Goal: Information Seeking & Learning: Learn about a topic

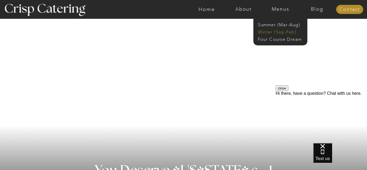
click at [265, 31] on nav "Winter (Sep-Feb)" at bounding box center [280, 31] width 44 height 5
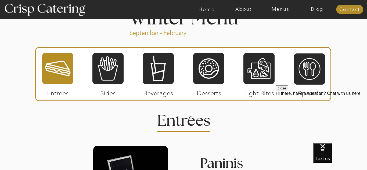
scroll to position [600, 0]
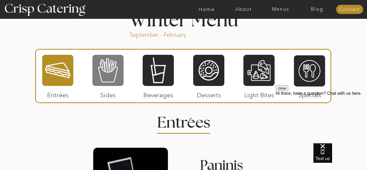
click at [111, 74] on div at bounding box center [107, 70] width 31 height 32
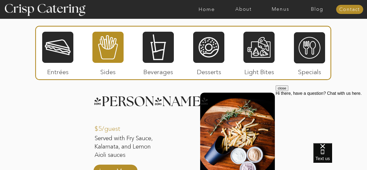
scroll to position [654, 0]
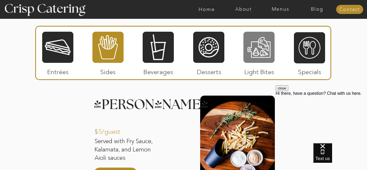
click at [254, 35] on div at bounding box center [258, 47] width 31 height 32
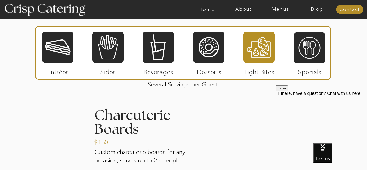
scroll to position [656, 0]
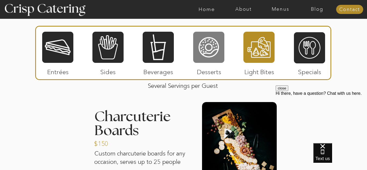
click at [210, 41] on div at bounding box center [208, 47] width 31 height 32
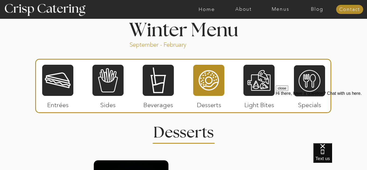
scroll to position [589, 0]
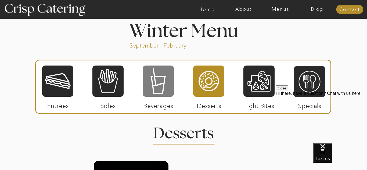
click at [159, 81] on div at bounding box center [158, 81] width 31 height 32
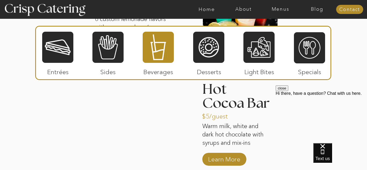
scroll to position [880, 0]
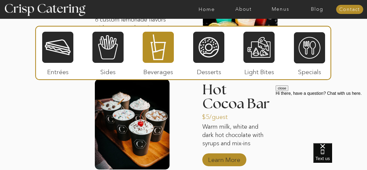
click at [228, 160] on p "Learn More" at bounding box center [224, 159] width 36 height 16
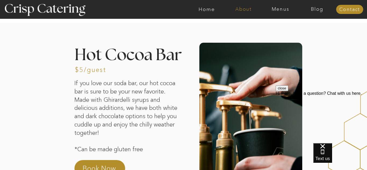
click at [247, 9] on nav "About" at bounding box center [243, 9] width 37 height 5
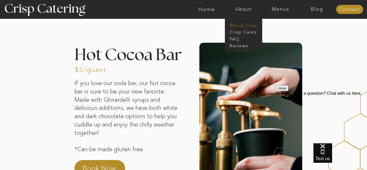
click at [239, 24] on nav "About Crisp" at bounding box center [244, 24] width 31 height 5
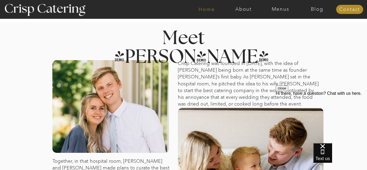
click at [206, 8] on nav "Home" at bounding box center [206, 9] width 37 height 5
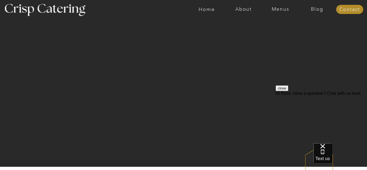
click at [241, 5] on div at bounding box center [204, 9] width 851 height 19
click at [275, 10] on nav "Menus" at bounding box center [280, 9] width 37 height 5
click at [267, 32] on nav "Winter (Sep-Feb)" at bounding box center [280, 31] width 44 height 5
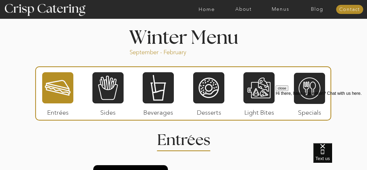
scroll to position [584, 0]
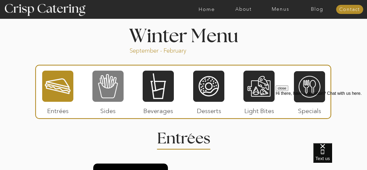
click at [107, 82] on div at bounding box center [107, 86] width 31 height 32
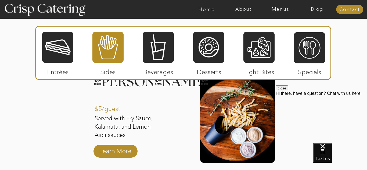
scroll to position [675, 0]
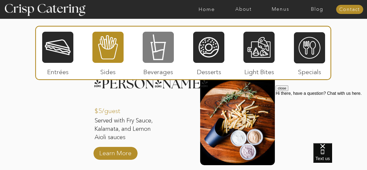
click at [157, 53] on div at bounding box center [158, 47] width 31 height 32
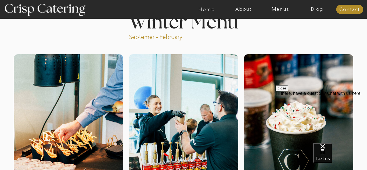
scroll to position [19, 0]
